Goal: Obtain resource: Obtain resource

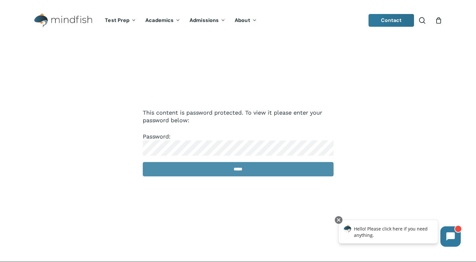
click at [196, 173] on input "*****" at bounding box center [238, 169] width 191 height 14
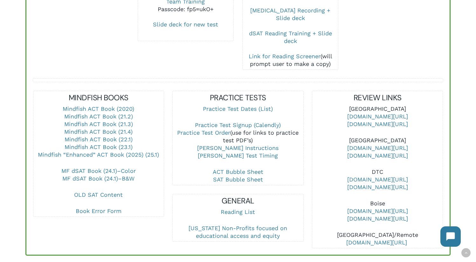
scroll to position [185, 0]
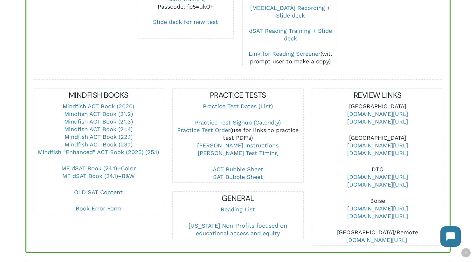
click at [146, 154] on p "Mindfish ACT Book (2020) Mindfish ACT Book (21.2) Mindfish ACT Book (21.3) Mind…" at bounding box center [98, 133] width 130 height 62
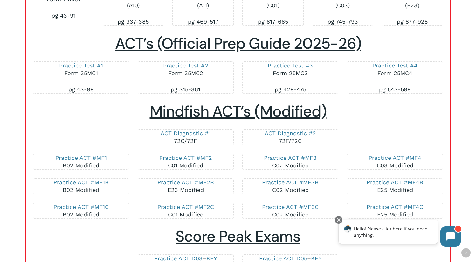
scroll to position [1170, 0]
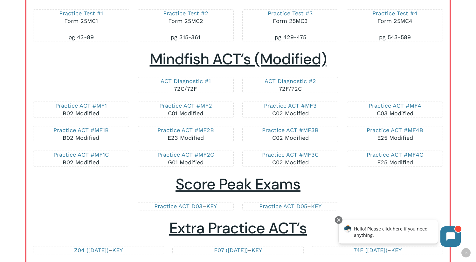
click at [229, 91] on div "ACT Diagnostic #1 72C/72F" at bounding box center [186, 85] width 96 height 16
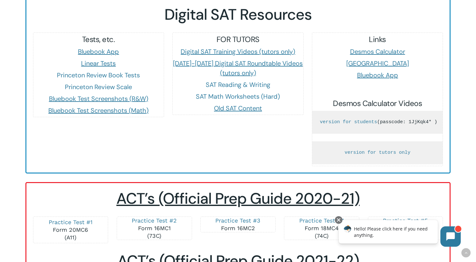
scroll to position [612, 0]
